Goal: Navigation & Orientation: Find specific page/section

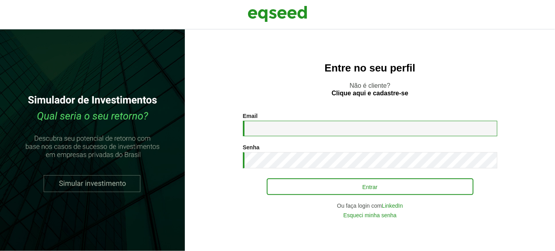
type input "**********"
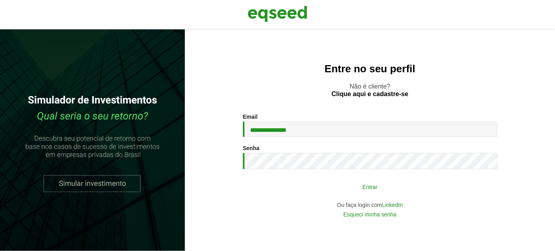
click at [340, 183] on button "Entrar" at bounding box center [370, 186] width 207 height 15
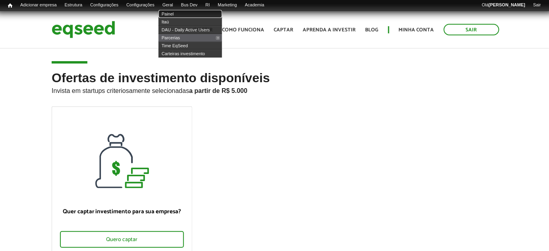
click at [180, 15] on link "Painel" at bounding box center [191, 14] width 64 height 8
